Goal: Navigation & Orientation: Find specific page/section

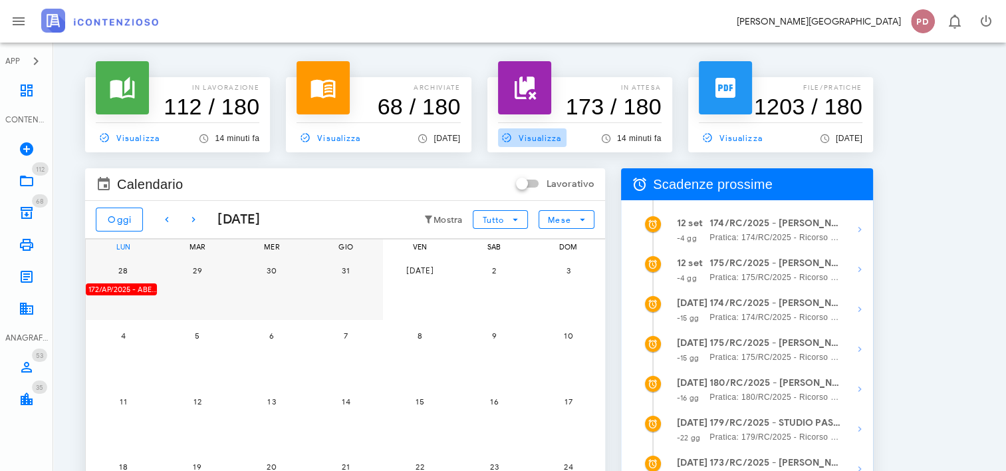
click at [543, 137] on span "Visualizza" at bounding box center [530, 138] width 64 height 12
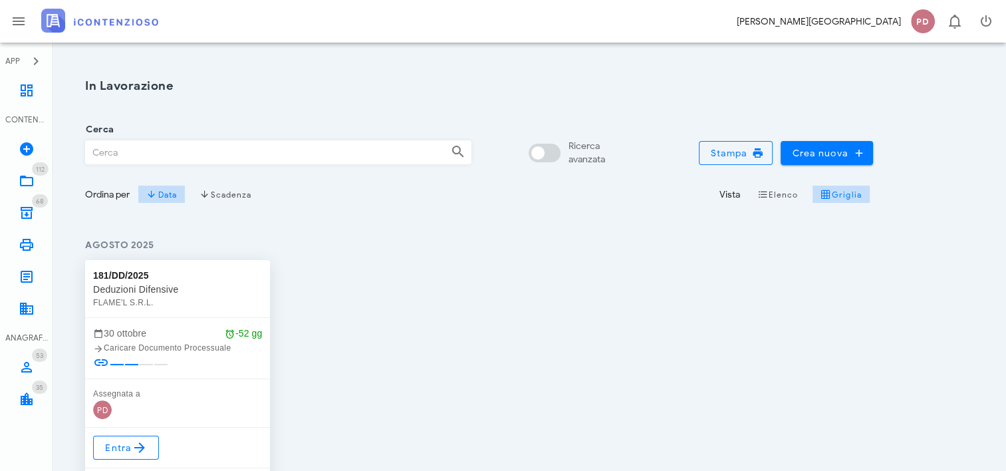
click at [133, 18] on img at bounding box center [99, 21] width 117 height 24
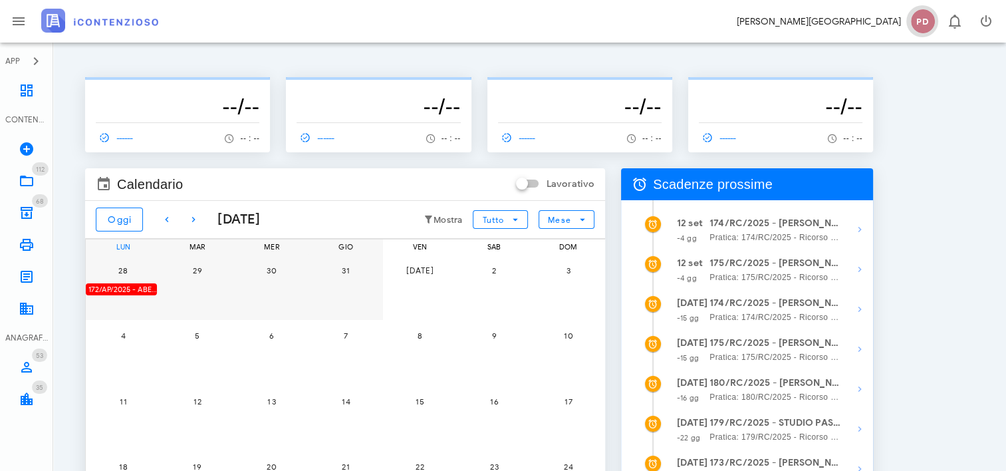
click at [924, 19] on span "PD" at bounding box center [923, 21] width 24 height 24
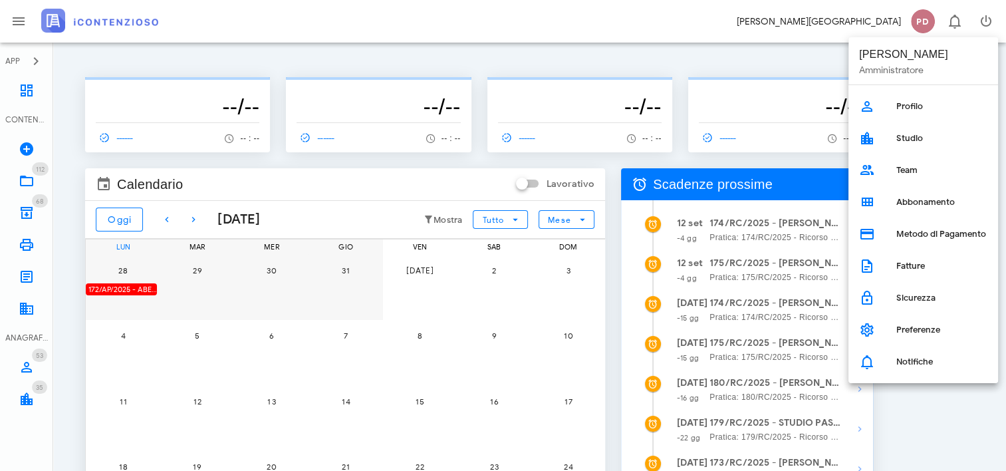
click at [803, 29] on div "Ciao, Diego PD 0" at bounding box center [503, 21] width 1006 height 43
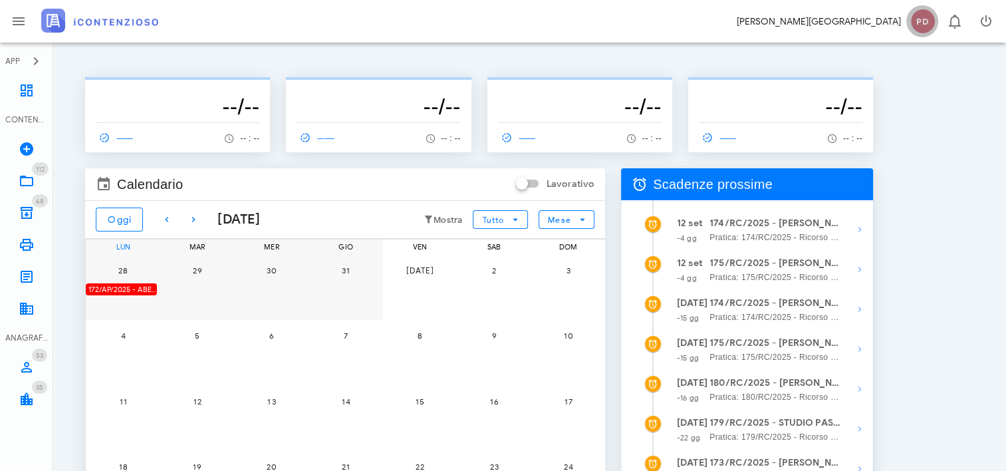
click at [923, 17] on span "PD" at bounding box center [923, 21] width 24 height 24
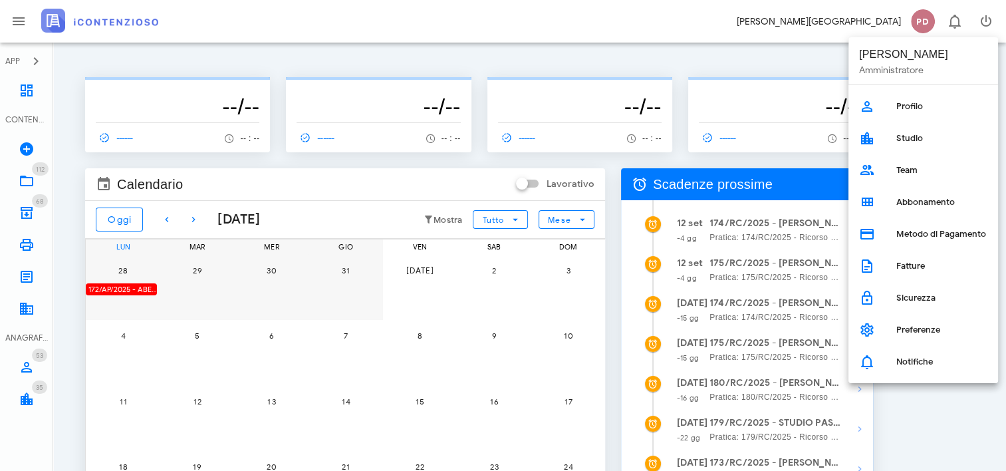
click at [696, 21] on div "Ciao, Diego PD 0" at bounding box center [503, 21] width 1006 height 43
